Goal: Obtain resource: Download file/media

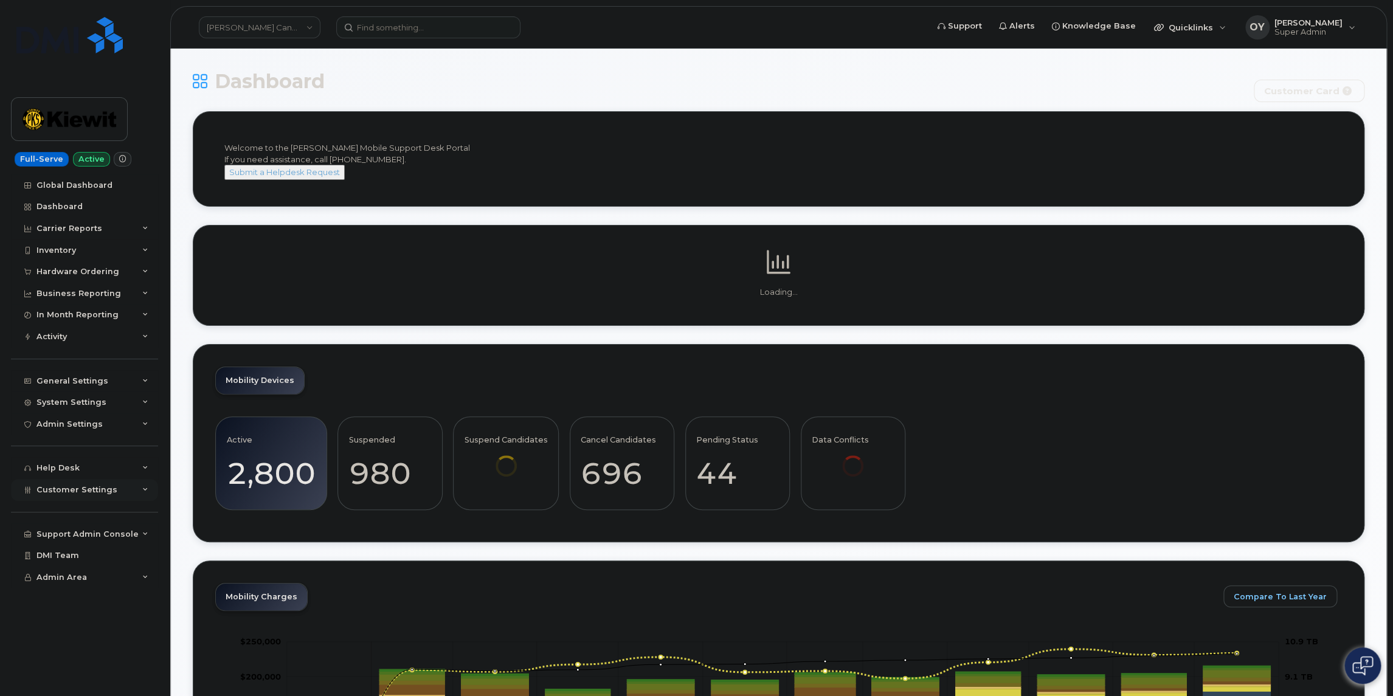
click at [122, 494] on div "Customer Settings" at bounding box center [84, 490] width 147 height 22
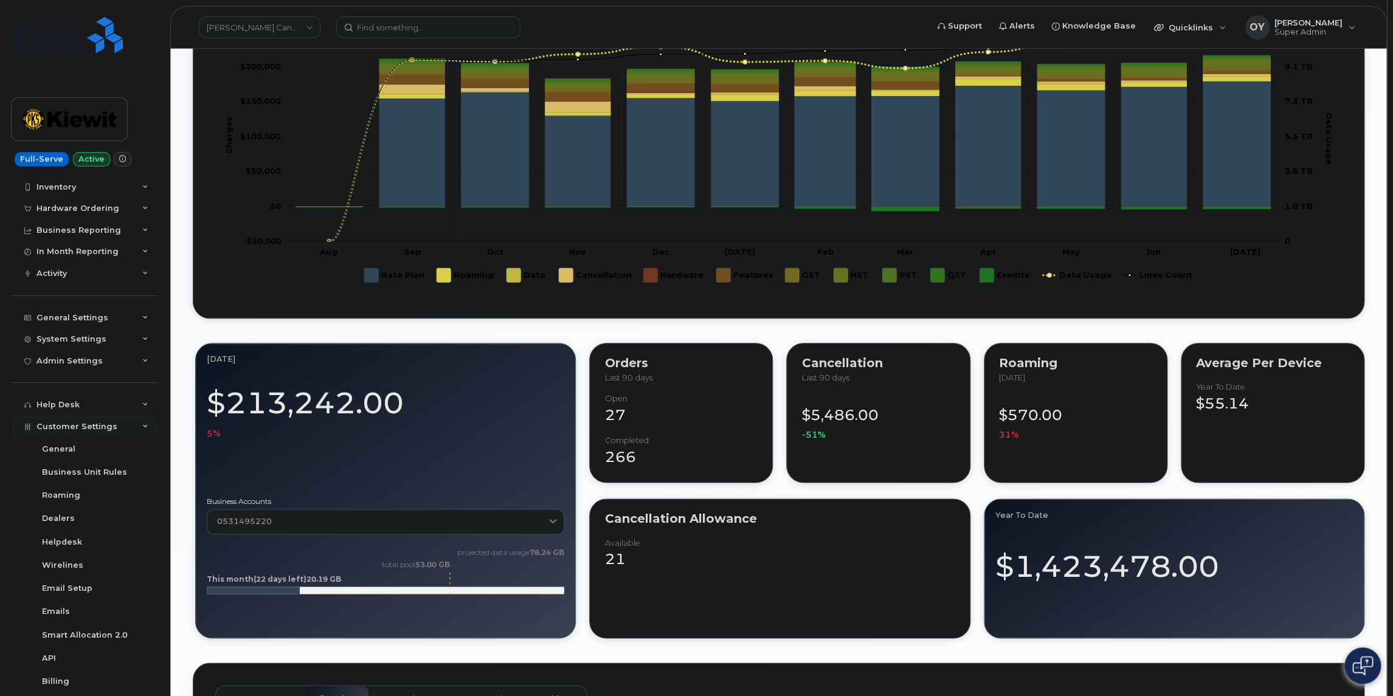
scroll to position [122, 0]
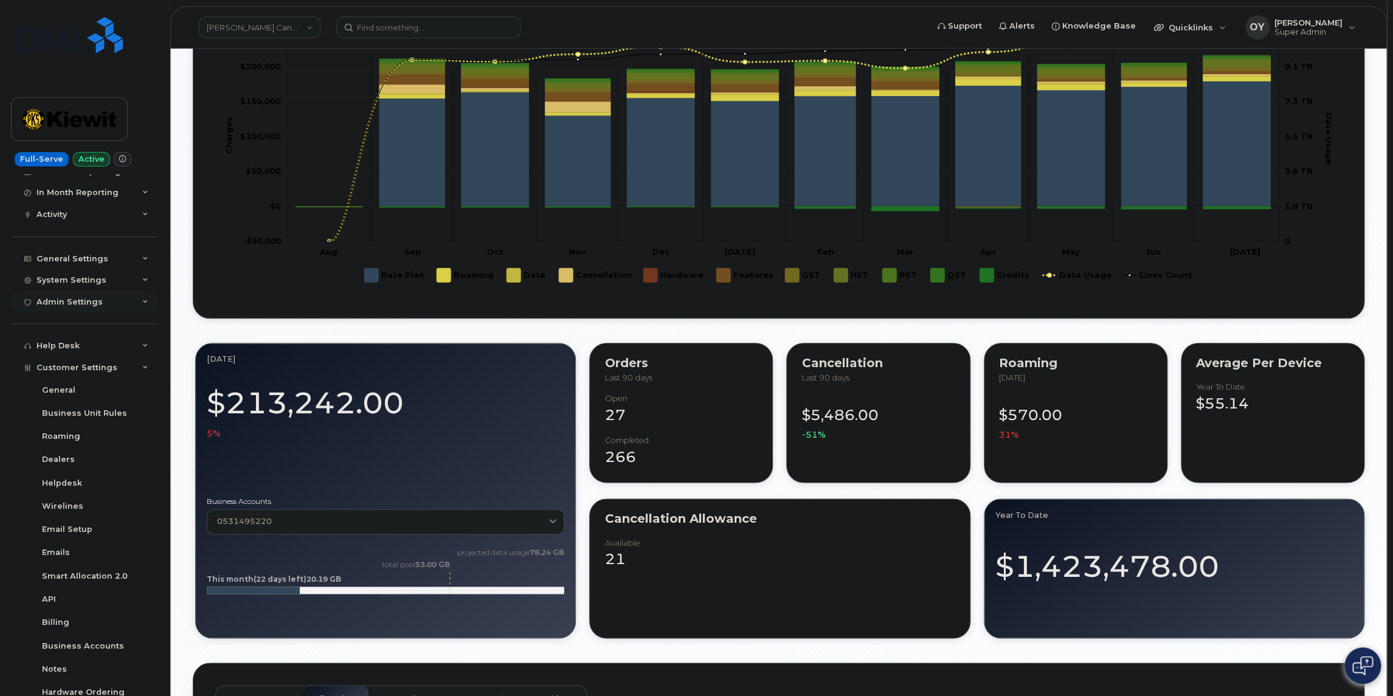
click at [95, 297] on div "Admin Settings" at bounding box center [69, 302] width 66 height 10
click at [77, 275] on div "System Settings" at bounding box center [71, 280] width 70 height 10
click at [88, 254] on div "General Settings" at bounding box center [72, 259] width 72 height 10
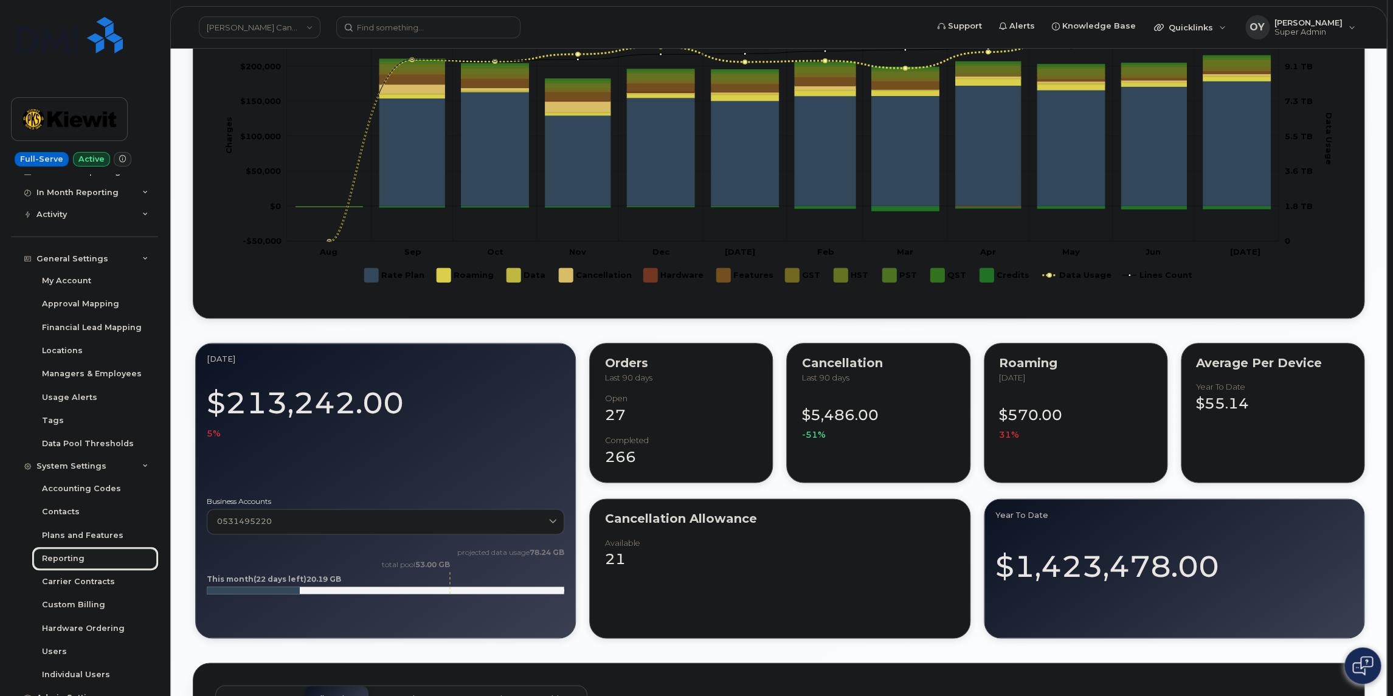
click at [85, 560] on link "Reporting" at bounding box center [95, 558] width 126 height 23
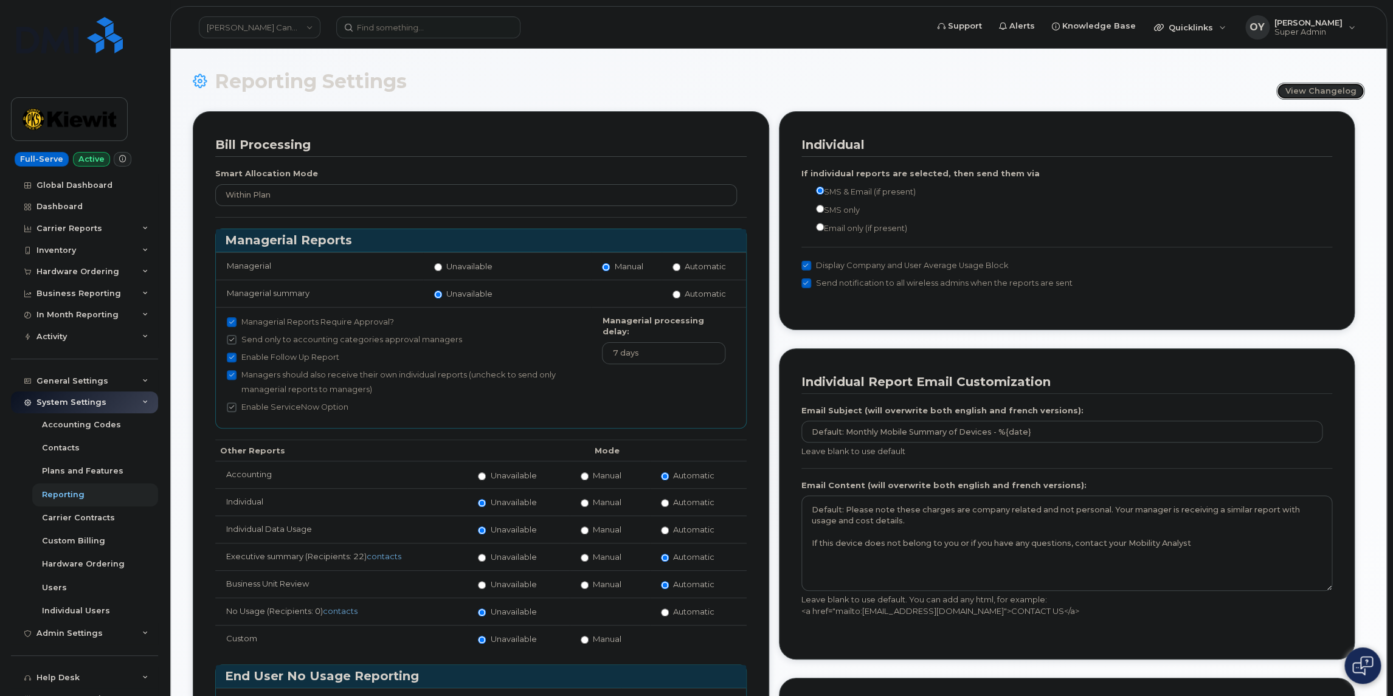
click at [1341, 94] on link "View Changelog" at bounding box center [1320, 91] width 88 height 17
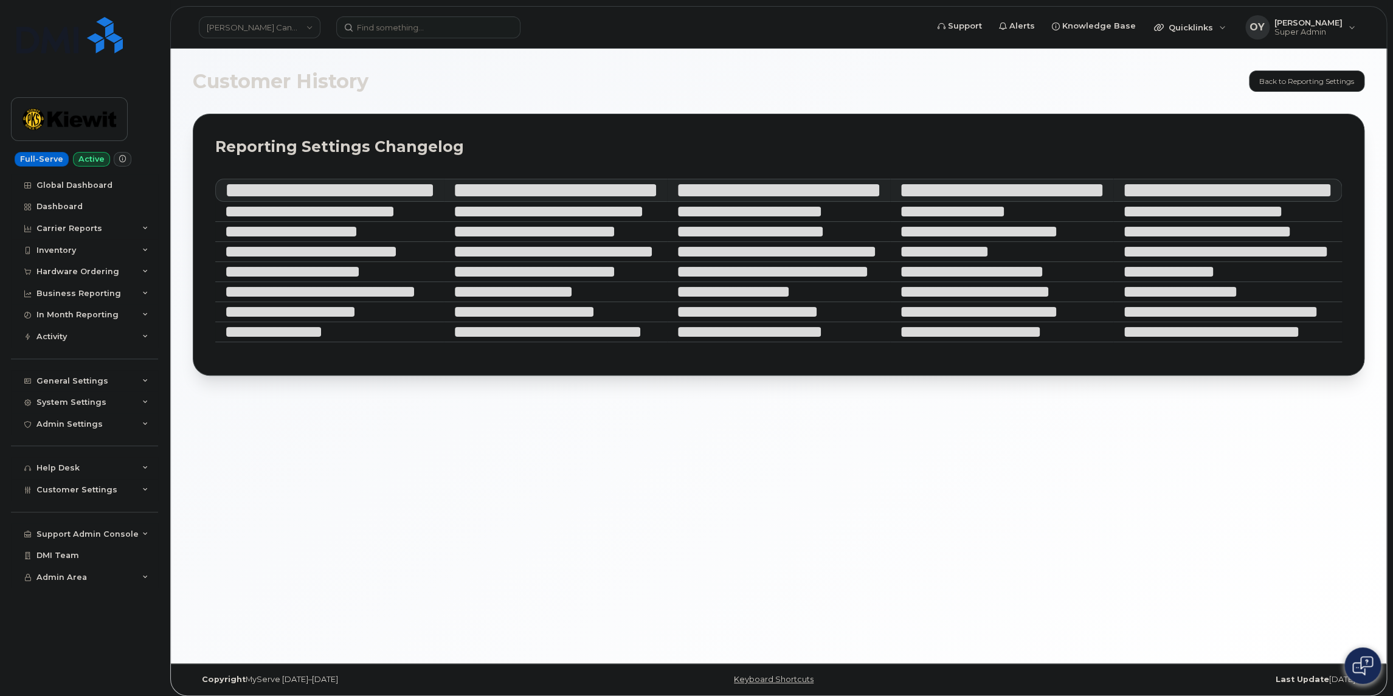
click at [1054, 450] on div "Customer History Back to Reporting Settings Reporting Settings Changelog Custom…" at bounding box center [778, 356] width 1215 height 615
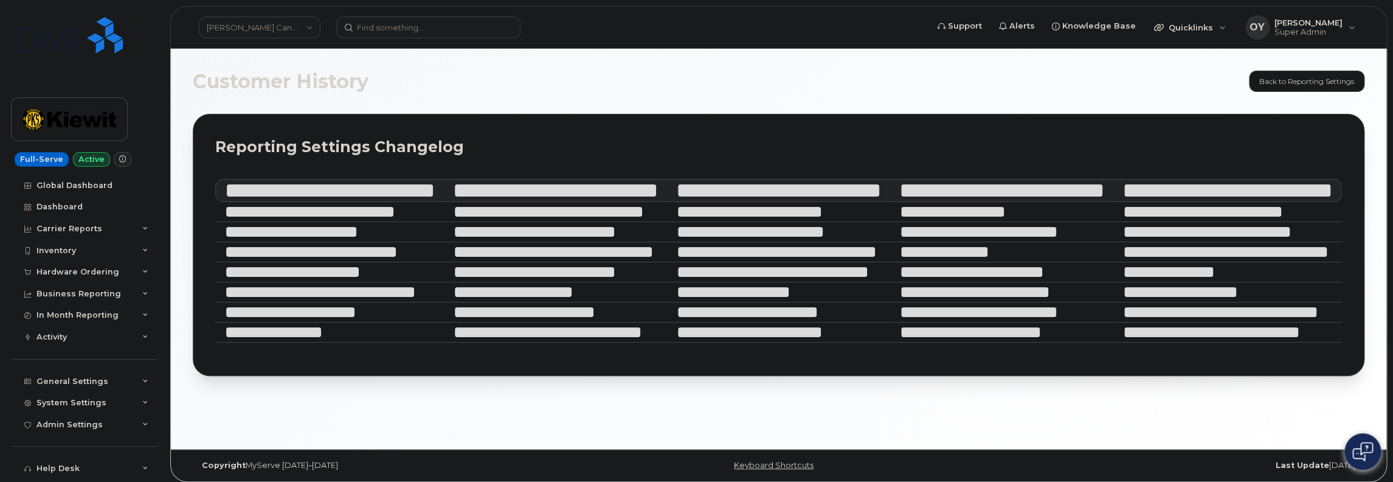
click at [431, 420] on div "Customer History Back to Reporting Settings Reporting Settings Changelog Custom…" at bounding box center [778, 249] width 1215 height 400
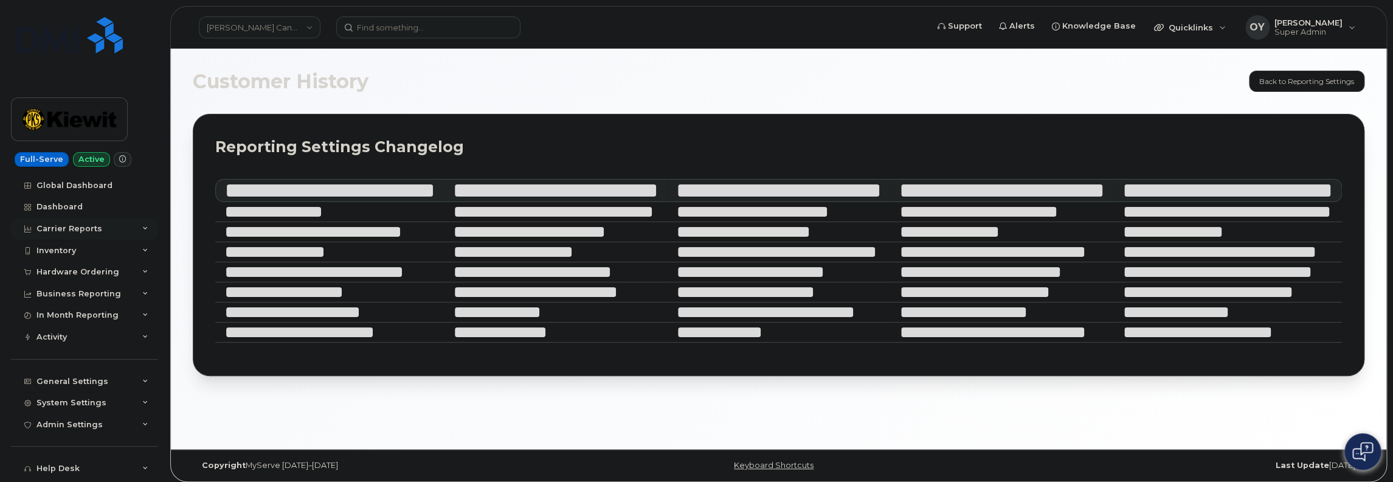
click at [104, 226] on div "Carrier Reports" at bounding box center [84, 229] width 147 height 22
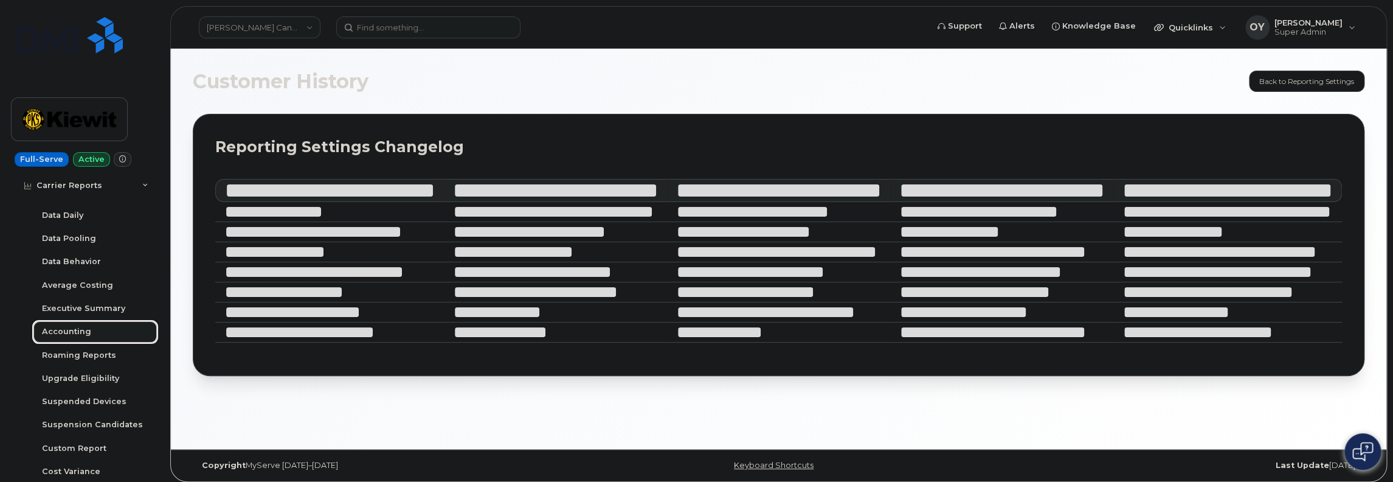
click at [77, 330] on div "Accounting" at bounding box center [66, 331] width 49 height 11
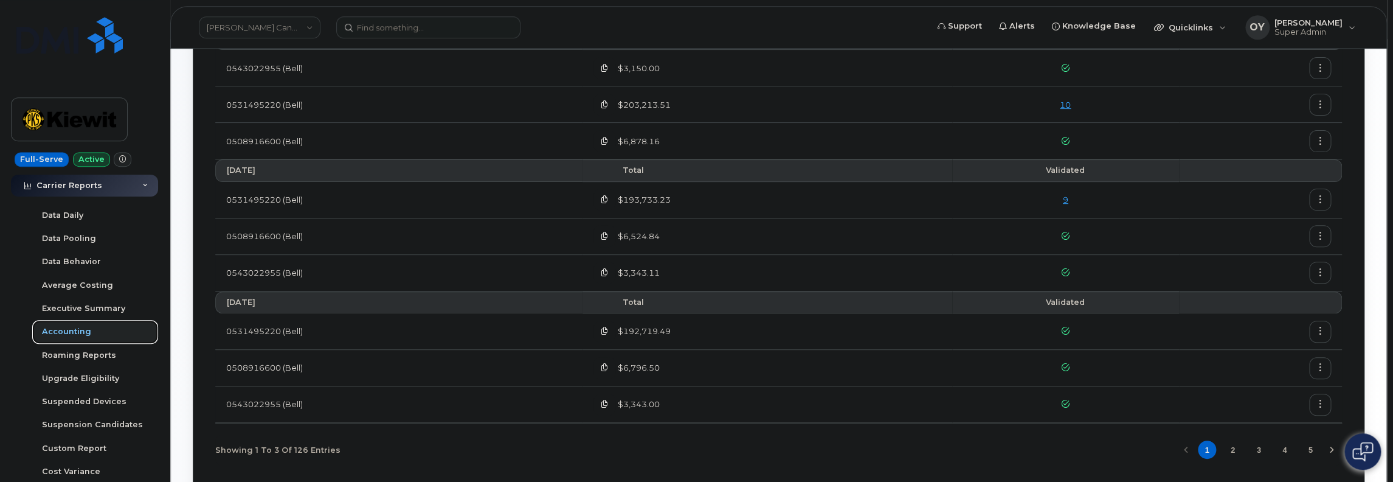
scroll to position [231, 0]
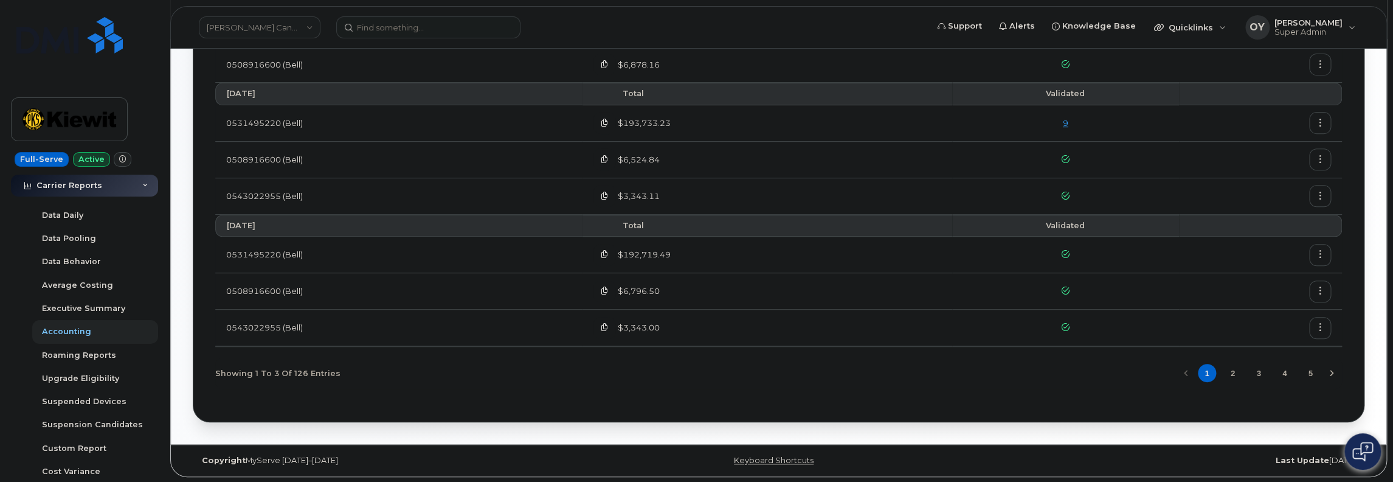
click at [1325, 329] on button "button" at bounding box center [1320, 328] width 22 height 22
click at [1267, 371] on span "Download" at bounding box center [1264, 376] width 47 height 11
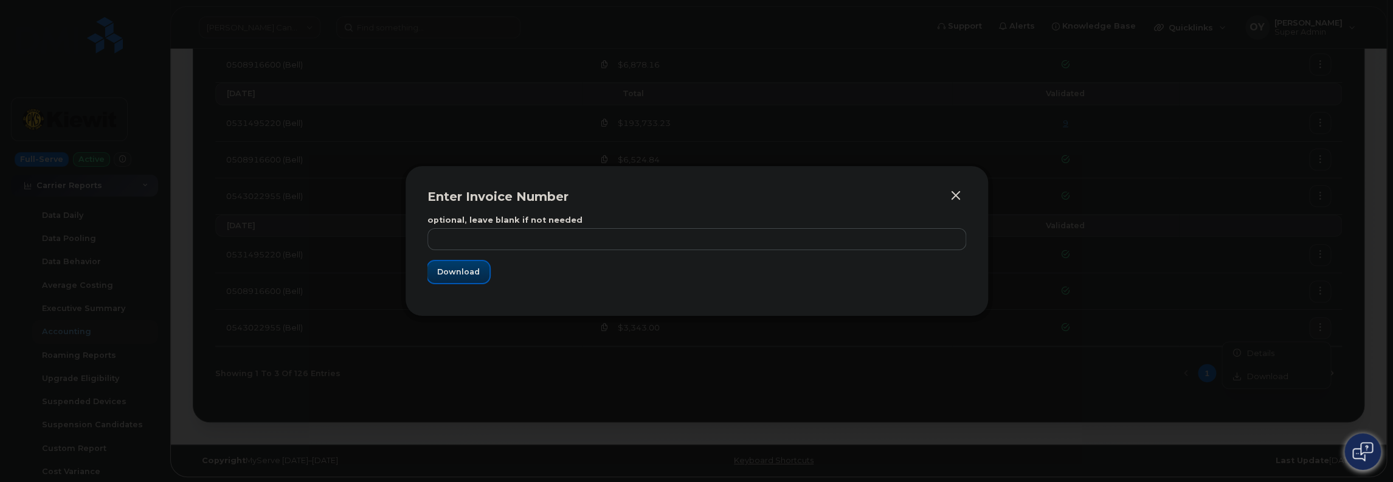
click at [472, 274] on span "Download" at bounding box center [458, 272] width 43 height 12
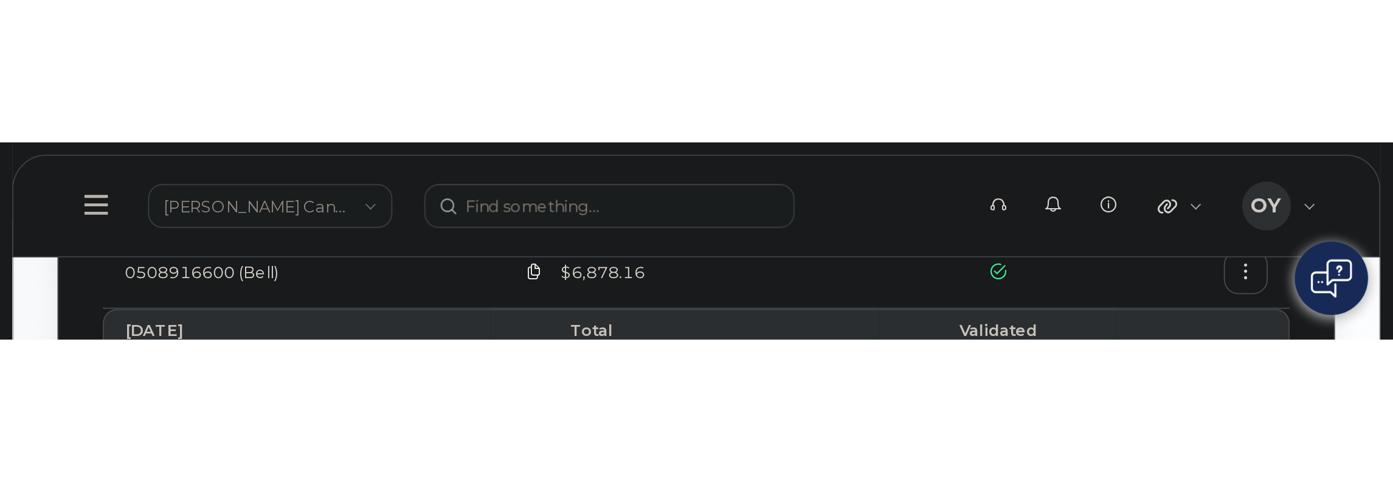
scroll to position [59, 0]
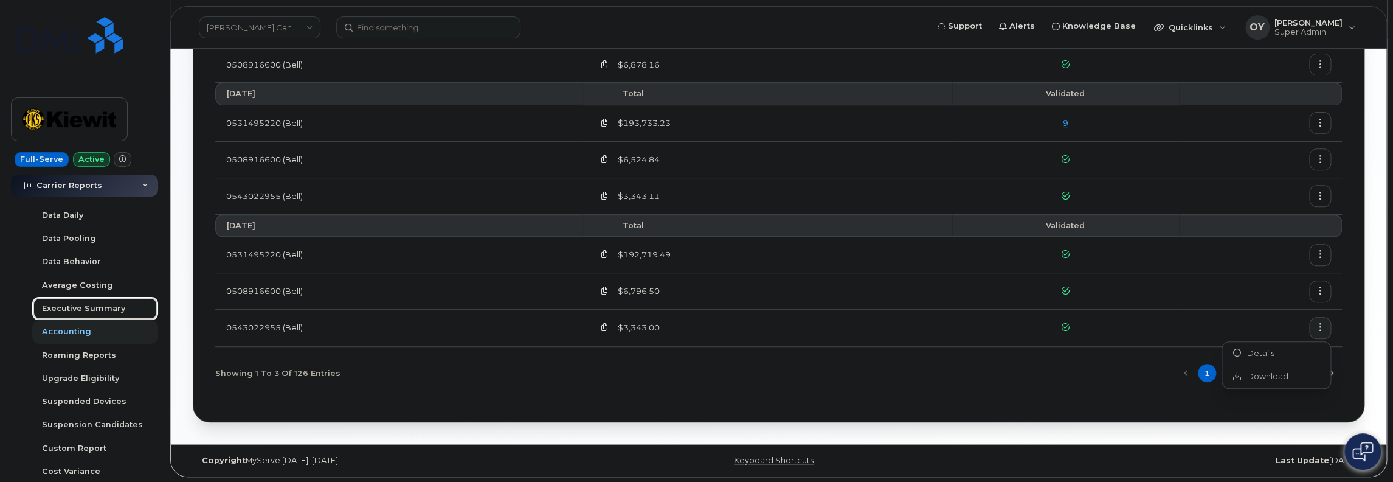
click at [85, 307] on div "Executive Summary" at bounding box center [83, 308] width 83 height 11
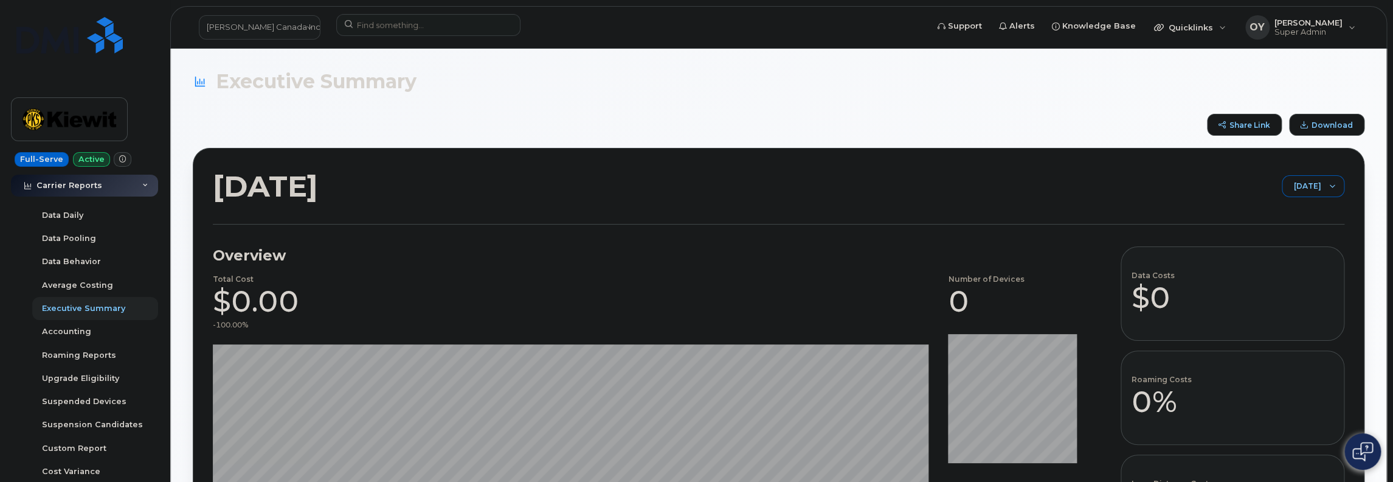
click at [1320, 184] on span "[DATE]" at bounding box center [1301, 187] width 38 height 22
click at [1298, 277] on span "[DATE]" at bounding box center [1285, 276] width 26 height 12
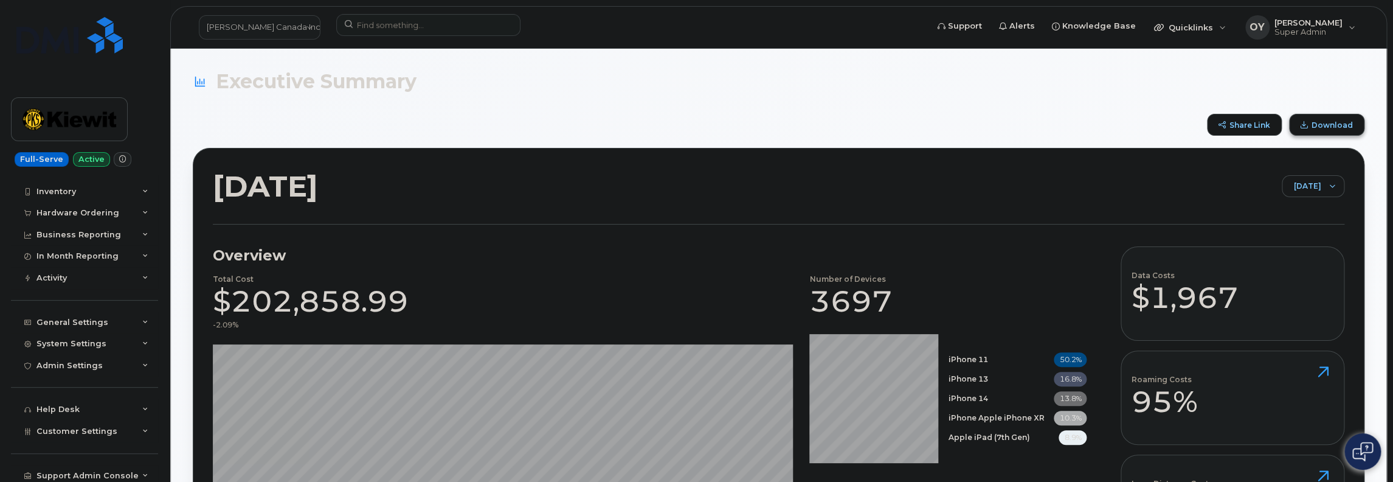
click at [1338, 128] on span "Download" at bounding box center [1331, 124] width 41 height 9
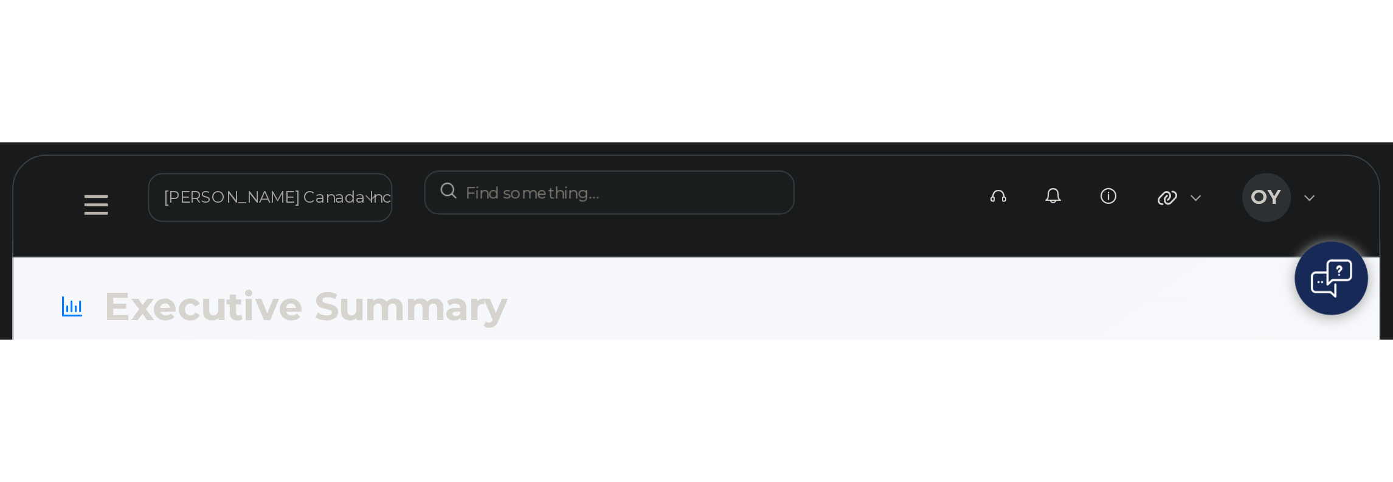
scroll to position [59, 0]
